Goal: Information Seeking & Learning: Learn about a topic

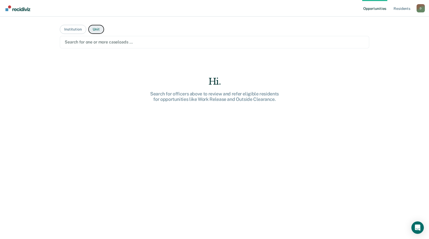
click at [96, 30] on button "Unit" at bounding box center [96, 29] width 16 height 9
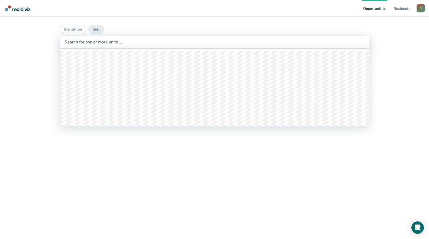
click at [135, 44] on div at bounding box center [214, 42] width 300 height 6
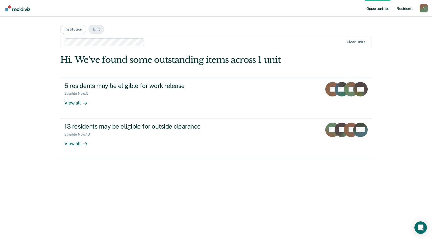
click at [404, 7] on link "Resident s" at bounding box center [405, 8] width 19 height 17
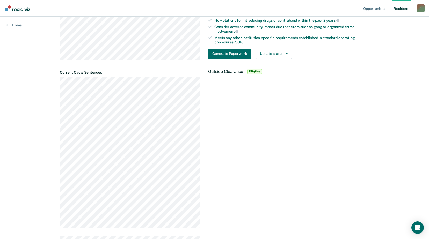
scroll to position [162, 0]
